Goal: Check status: Check status

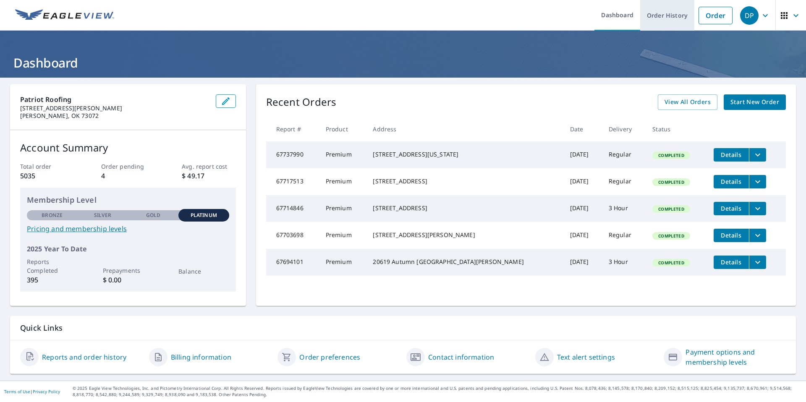
click at [668, 21] on link "Order History" at bounding box center [667, 15] width 54 height 31
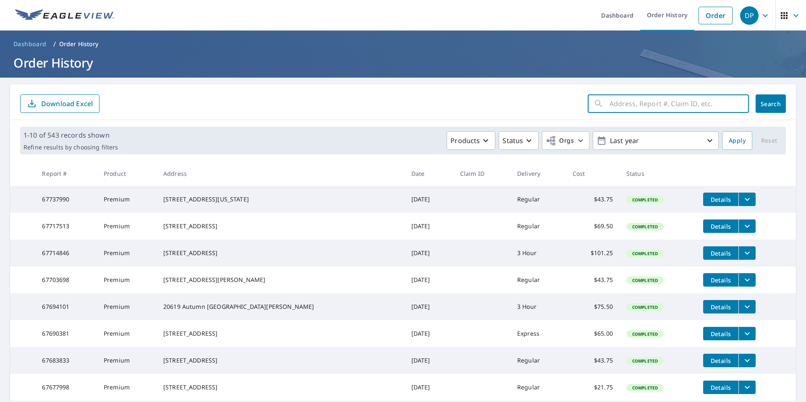
click at [668, 108] on input "text" at bounding box center [679, 104] width 139 height 24
type input "417789"
click button "Search" at bounding box center [771, 103] width 30 height 18
